Goal: Task Accomplishment & Management: Use online tool/utility

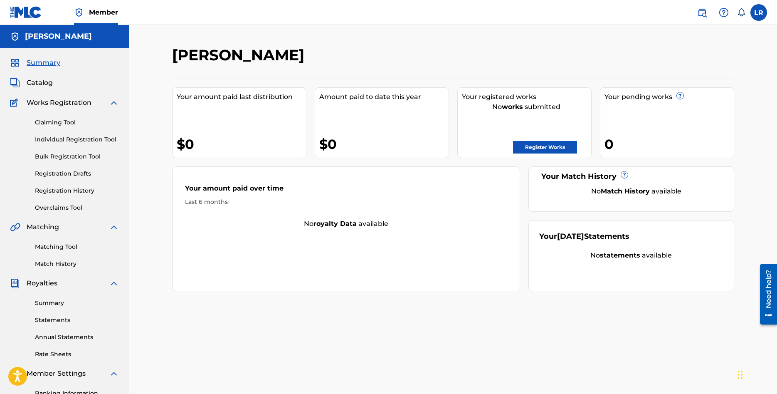
click at [59, 247] on link "Matching Tool" at bounding box center [77, 247] width 84 height 9
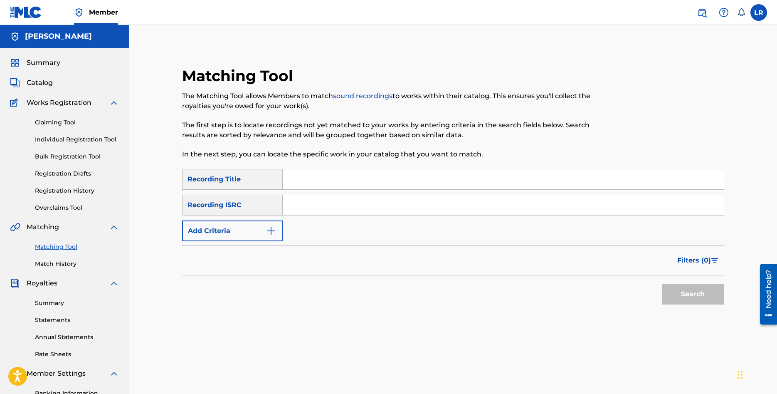
click at [235, 179] on div "Recording Title" at bounding box center [232, 179] width 101 height 21
click at [270, 234] on img "Search Form" at bounding box center [271, 231] width 10 height 10
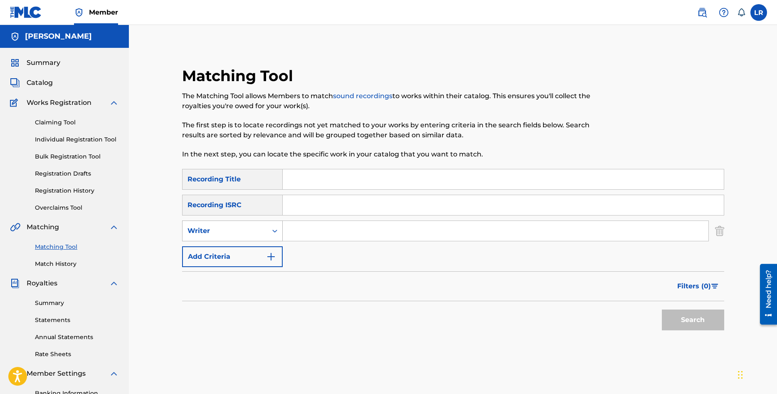
click at [274, 230] on icon "Search Form" at bounding box center [275, 231] width 8 height 8
click at [228, 256] on div "Recording Artist" at bounding box center [233, 251] width 100 height 21
click at [321, 229] on input "Search Form" at bounding box center [496, 231] width 426 height 20
type input "[PERSON_NAME]"
click at [662, 309] on button "Search" at bounding box center [693, 319] width 62 height 21
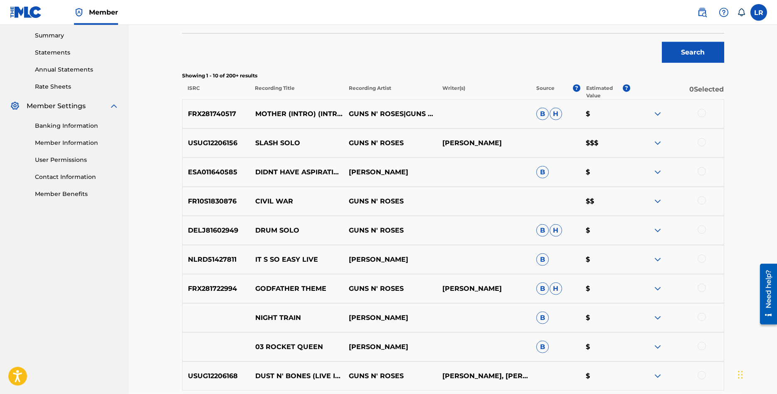
scroll to position [297, 0]
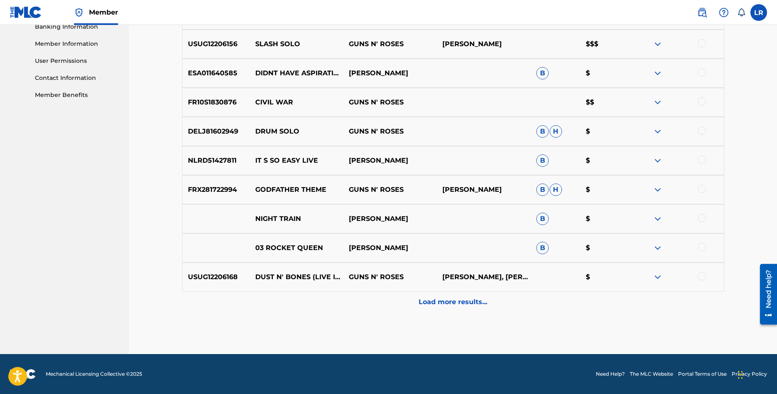
click at [470, 312] on div "Load more results..." at bounding box center [453, 302] width 542 height 21
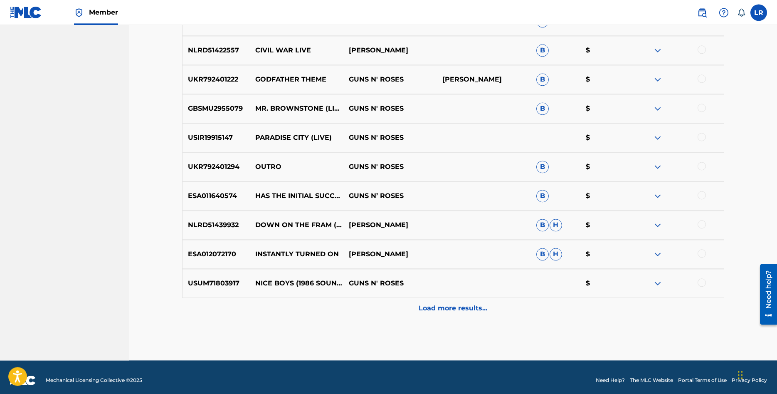
scroll to position [658, 0]
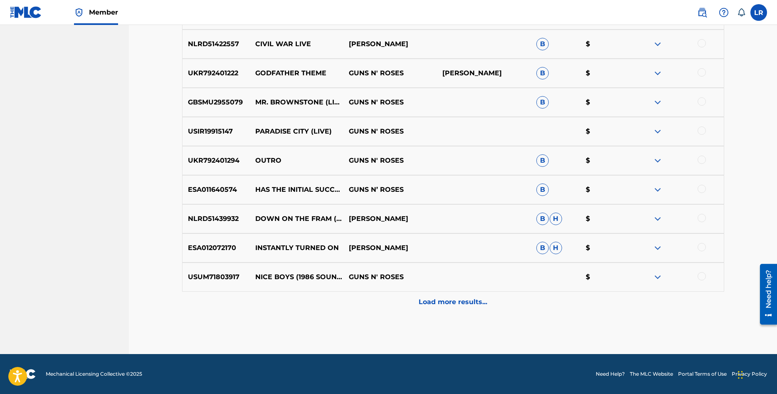
click at [462, 304] on p "Load more results..." at bounding box center [453, 302] width 69 height 10
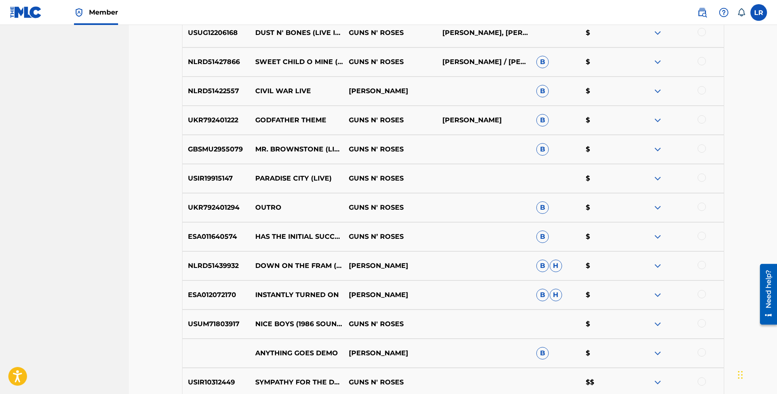
scroll to position [631, 0]
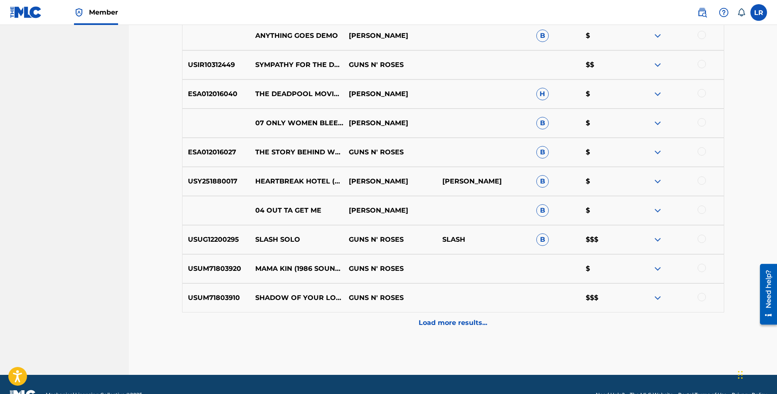
click at [457, 319] on p "Load more results..." at bounding box center [453, 323] width 69 height 10
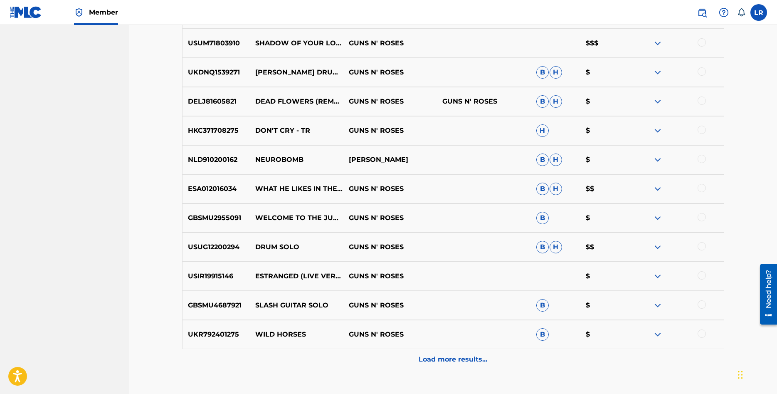
scroll to position [1240, 0]
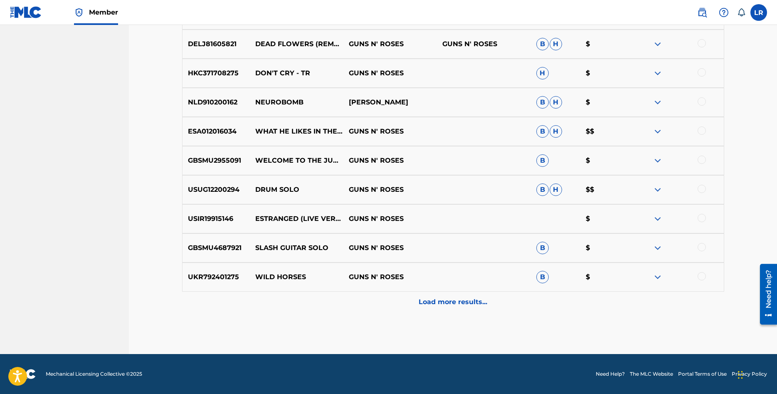
click at [434, 305] on p "Load more results..." at bounding box center [453, 302] width 69 height 10
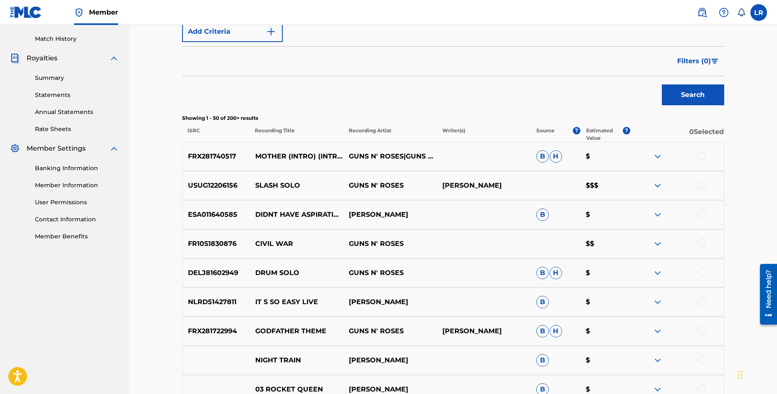
scroll to position [127, 0]
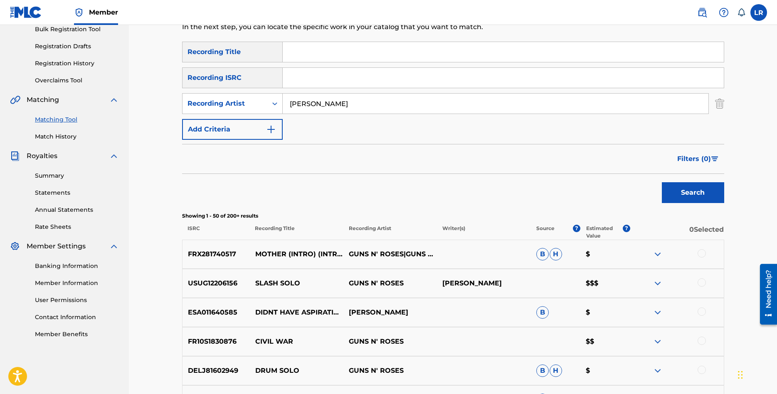
click at [56, 226] on link "Rate Sheets" at bounding box center [77, 227] width 84 height 9
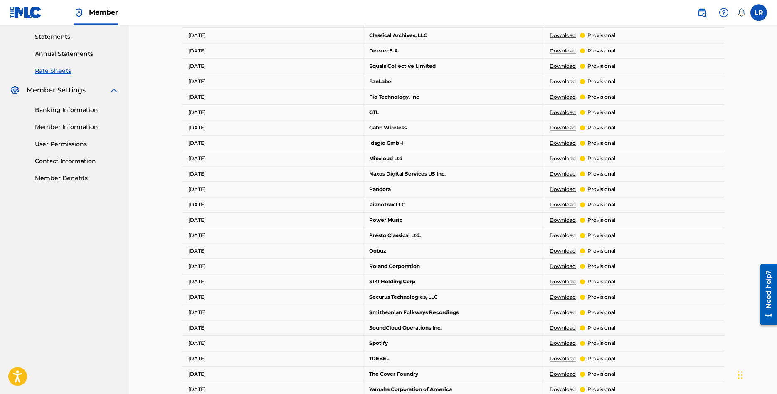
scroll to position [297, 0]
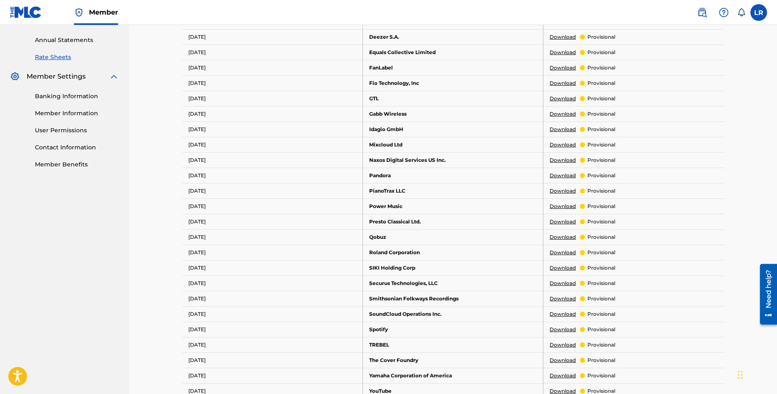
drag, startPoint x: 389, startPoint y: 328, endPoint x: 509, endPoint y: 329, distance: 120.2
click at [481, 329] on td "Spotify" at bounding box center [453, 329] width 181 height 15
click at [556, 329] on link "Download" at bounding box center [563, 329] width 26 height 7
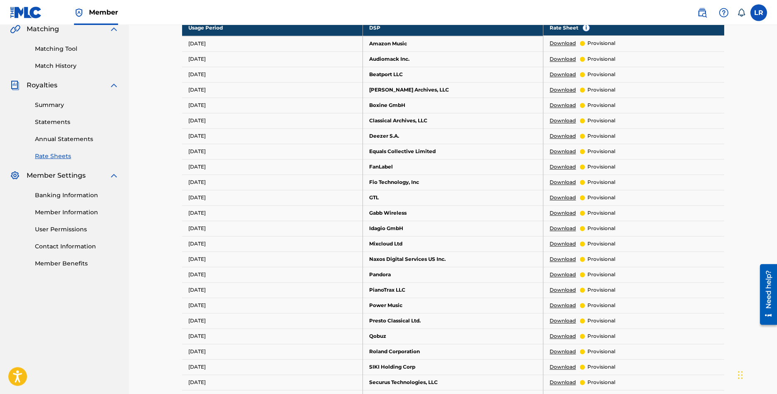
scroll to position [127, 0]
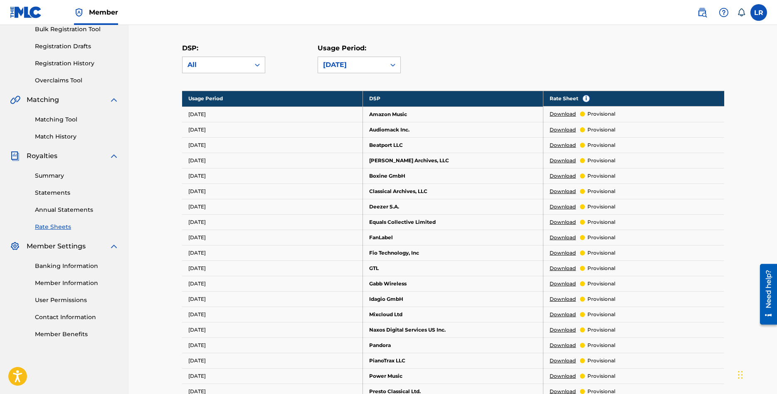
click at [561, 113] on link "Download" at bounding box center [563, 113] width 26 height 7
